Goal: Information Seeking & Learning: Understand process/instructions

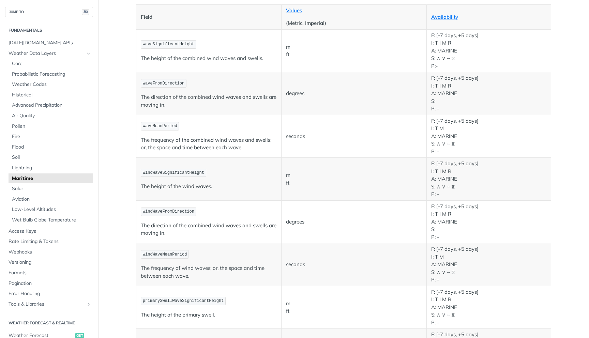
scroll to position [66, 0]
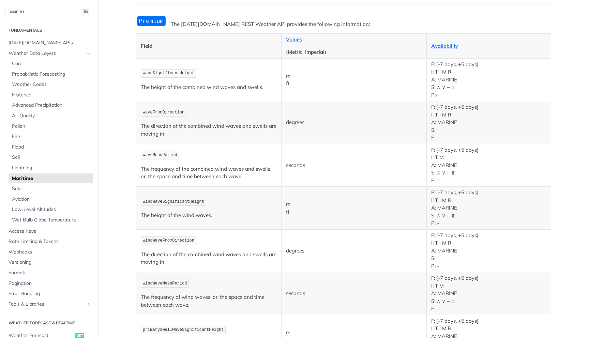
click at [187, 75] on span "waveSignificantHeight" at bounding box center [168, 73] width 51 height 5
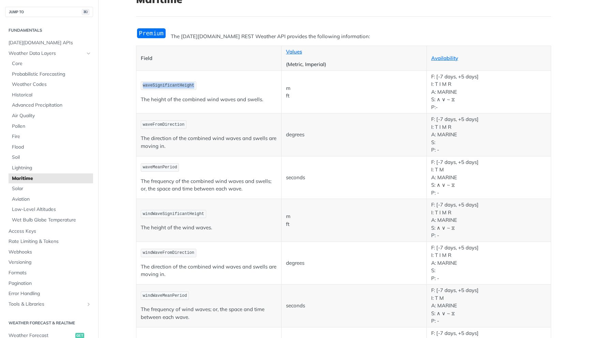
click at [185, 87] on span "waveSignificantHeight" at bounding box center [168, 85] width 51 height 5
click at [184, 126] on span "waveFromDirection" at bounding box center [164, 124] width 42 height 5
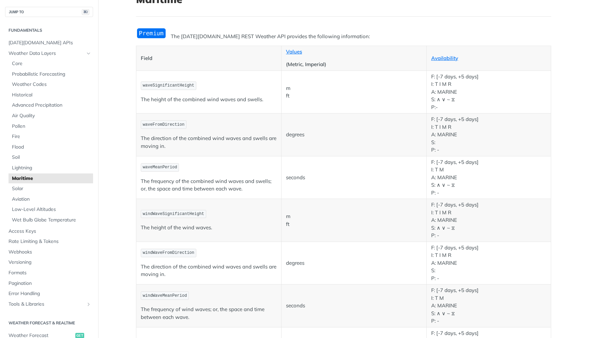
click at [169, 169] on span "waveMeanPeriod" at bounding box center [160, 167] width 34 height 5
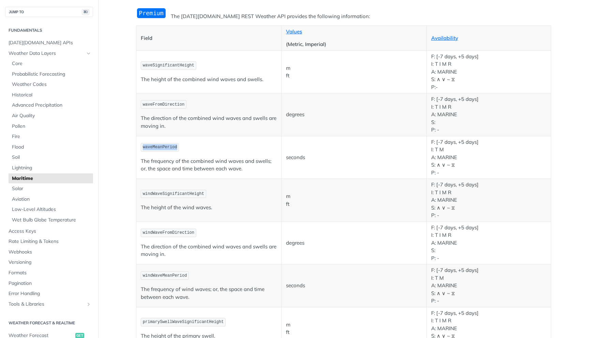
scroll to position [0, 0]
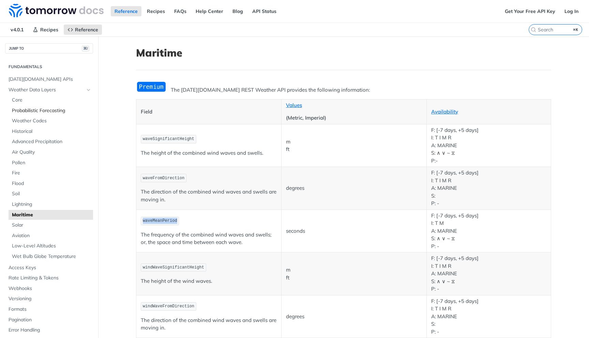
click at [49, 111] on span "Probabilistic Forecasting" at bounding box center [51, 110] width 79 height 7
